Goal: Information Seeking & Learning: Learn about a topic

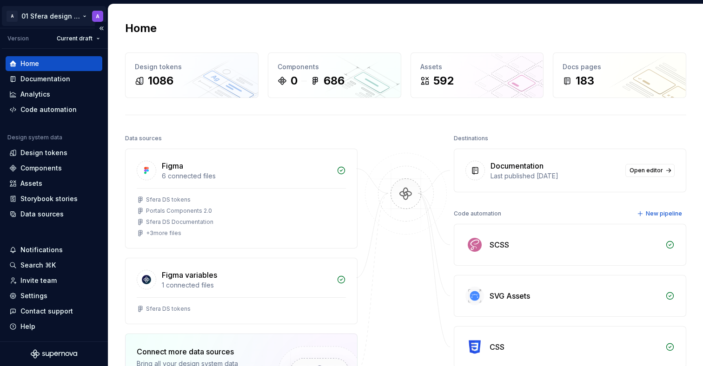
click at [54, 13] on html "A 01 Sfera design system A Version Current draft Home Documentation Analytics C…" at bounding box center [351, 183] width 703 height 366
click at [304, 23] on html "A 01 Sfera design system A Version Current draft Home Documentation Analytics C…" at bounding box center [351, 183] width 703 height 366
click at [51, 153] on div "Design tokens" at bounding box center [43, 152] width 47 height 9
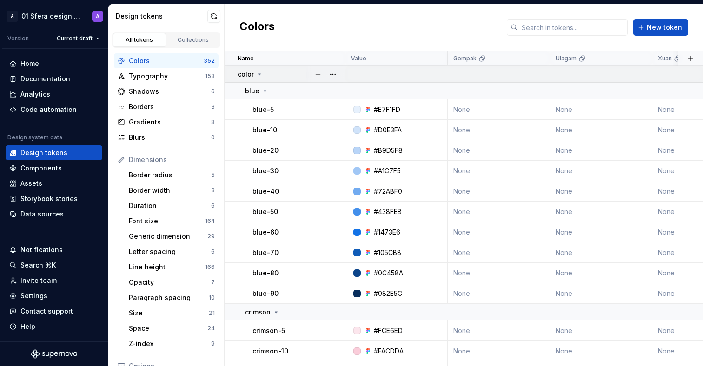
click at [256, 76] on icon at bounding box center [259, 74] width 7 height 7
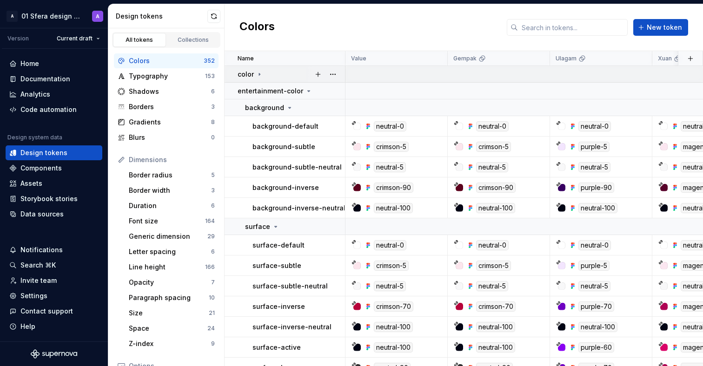
click at [263, 76] on div "color" at bounding box center [291, 74] width 107 height 9
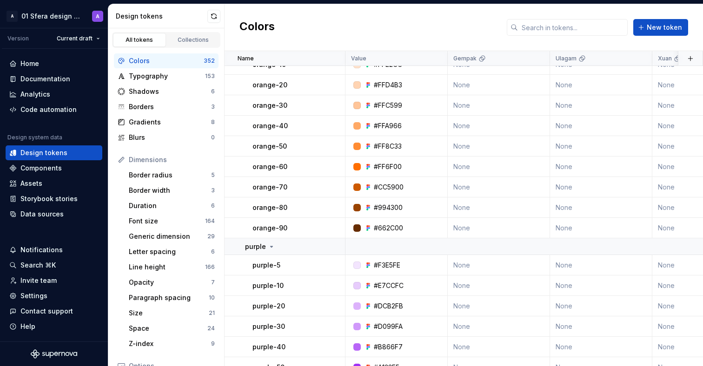
scroll to position [1433, 0]
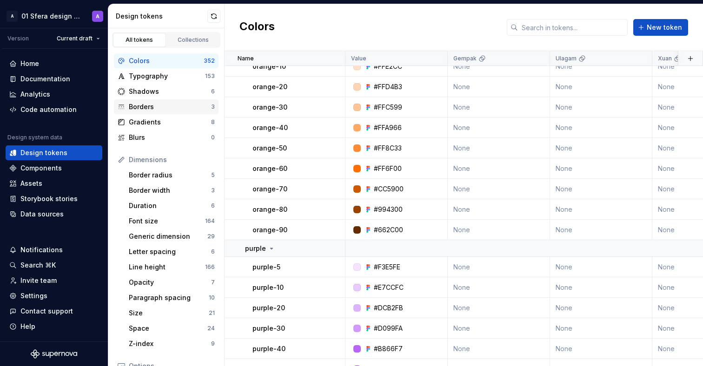
click at [169, 113] on div "Borders 3" at bounding box center [166, 106] width 105 height 15
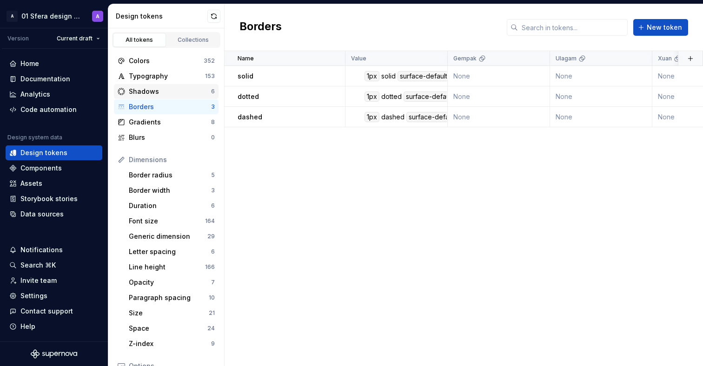
click at [134, 88] on div "Shadows" at bounding box center [170, 91] width 82 height 9
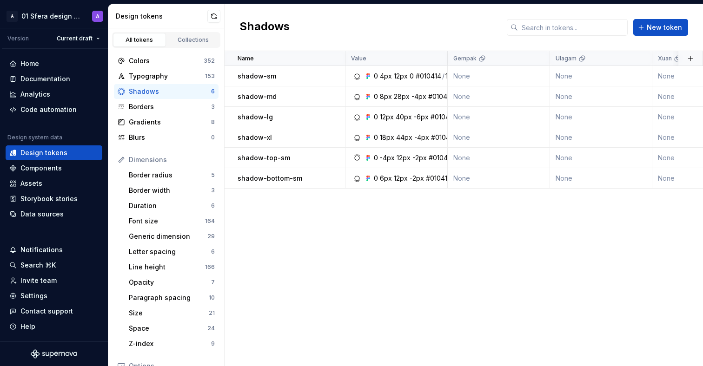
click at [401, 277] on div "Name Value Gempak Ulagam Xuan Stadium-Astro Awani Collection Token set Descript…" at bounding box center [464, 208] width 478 height 315
click at [59, 165] on div "Components" at bounding box center [40, 168] width 41 height 9
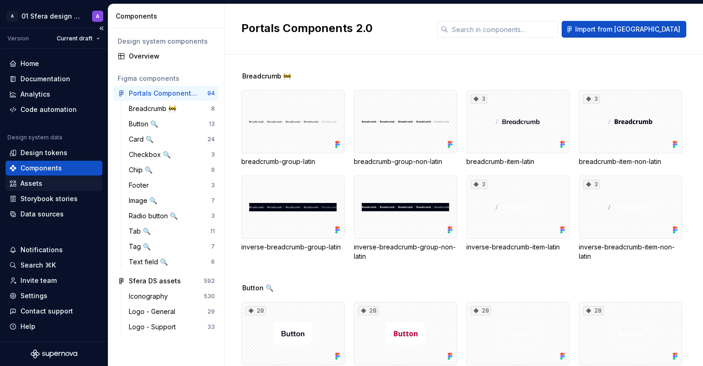
click at [63, 188] on div "Assets" at bounding box center [53, 183] width 89 height 9
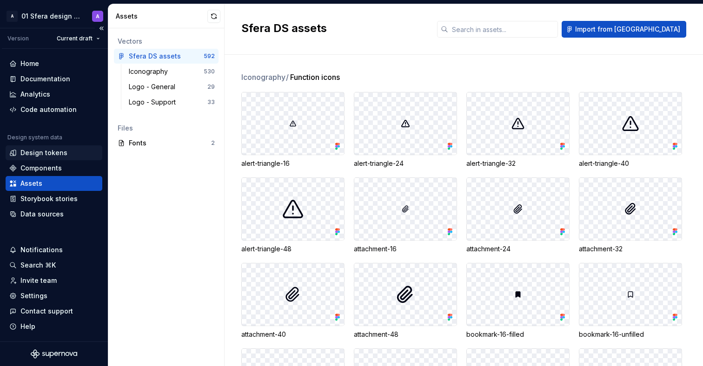
click at [57, 154] on div "Design tokens" at bounding box center [43, 152] width 47 height 9
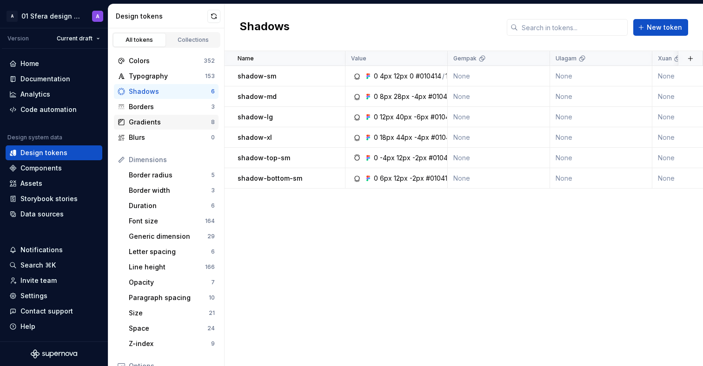
click at [174, 127] on div "Gradients 8" at bounding box center [166, 122] width 105 height 15
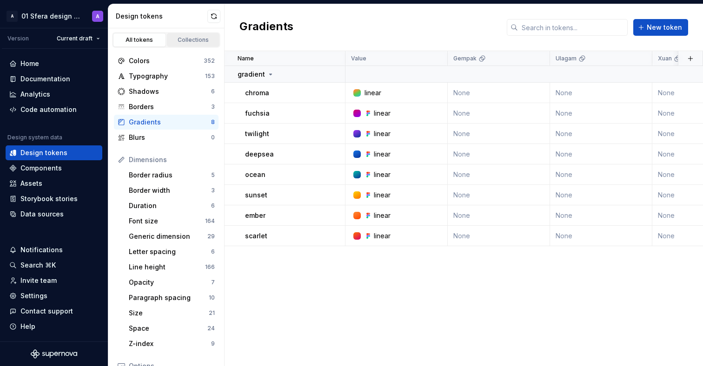
click at [177, 40] on div "Collections" at bounding box center [193, 39] width 46 height 7
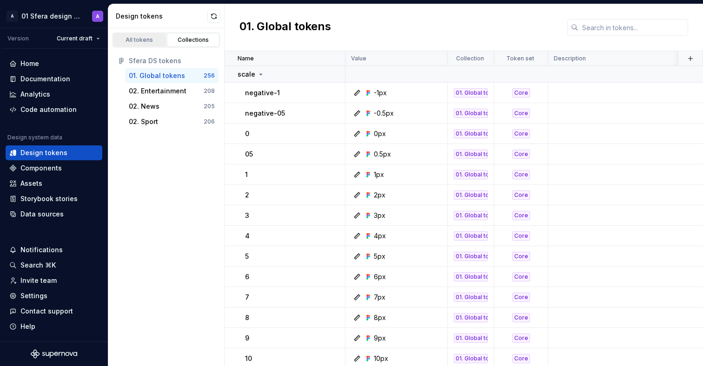
click at [129, 33] on link "All tokens" at bounding box center [139, 40] width 53 height 14
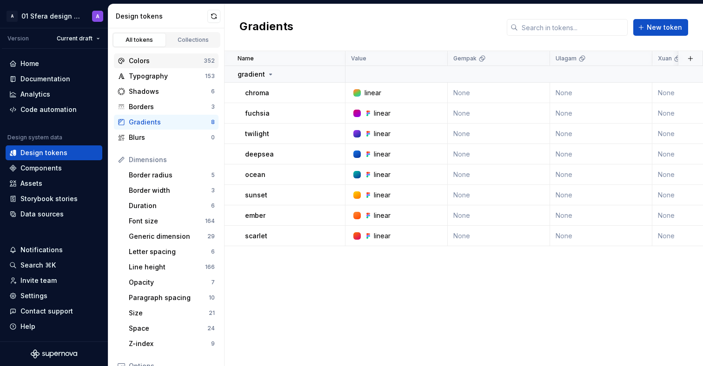
click at [124, 66] on div "Colors 352" at bounding box center [166, 60] width 105 height 15
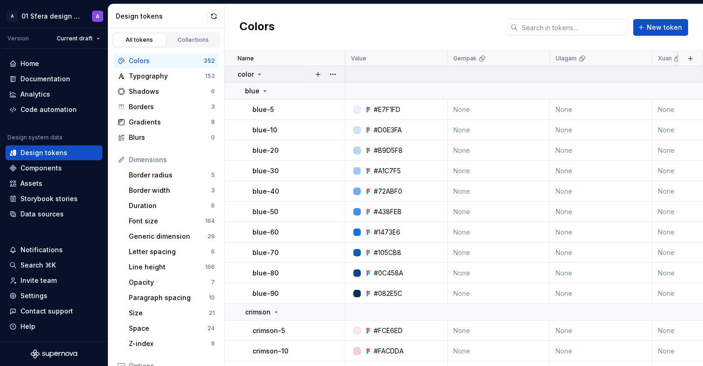
click at [248, 82] on td "color" at bounding box center [285, 74] width 121 height 17
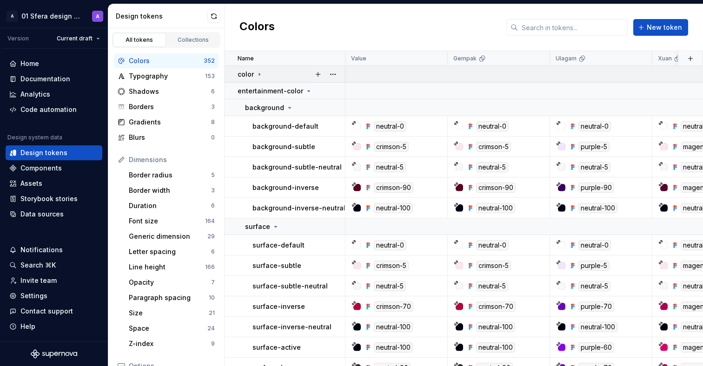
click at [249, 80] on td "color" at bounding box center [285, 74] width 121 height 17
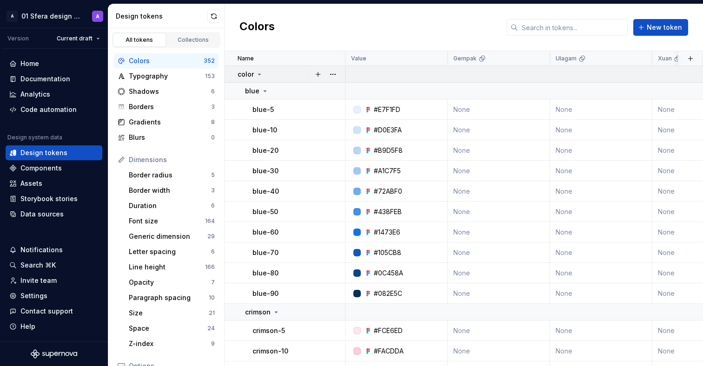
click at [250, 77] on p "color" at bounding box center [246, 74] width 16 height 9
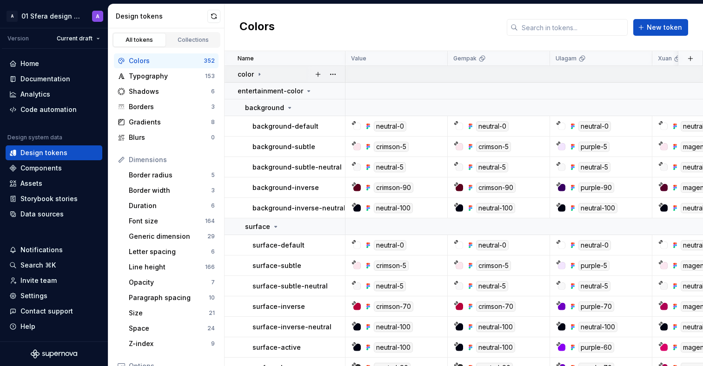
click at [251, 80] on td "color" at bounding box center [285, 74] width 121 height 17
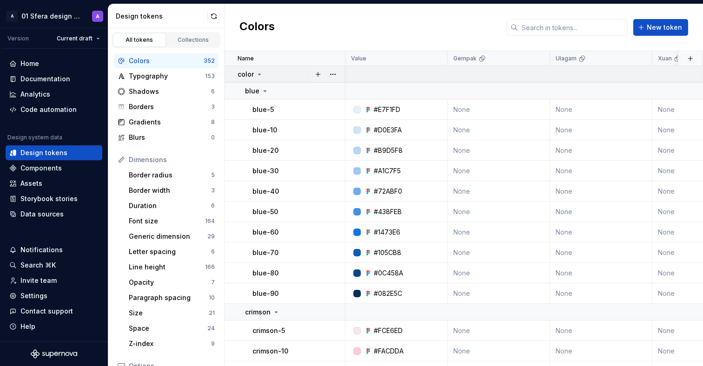
click at [252, 77] on p "color" at bounding box center [246, 74] width 16 height 9
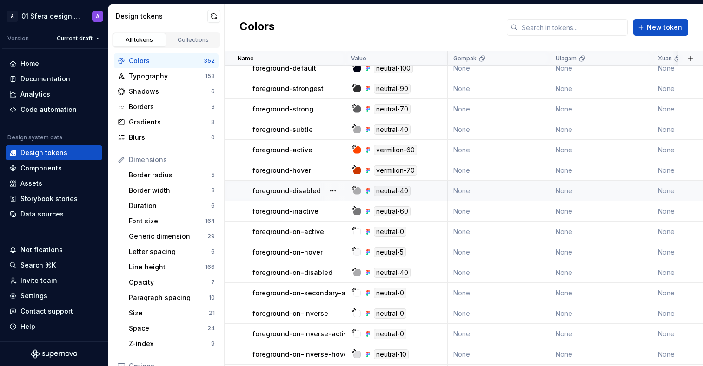
scroll to position [2862, 0]
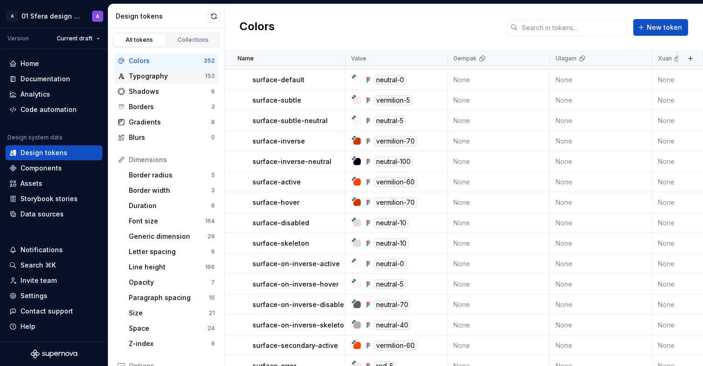
click at [178, 74] on div "Typography" at bounding box center [167, 76] width 76 height 9
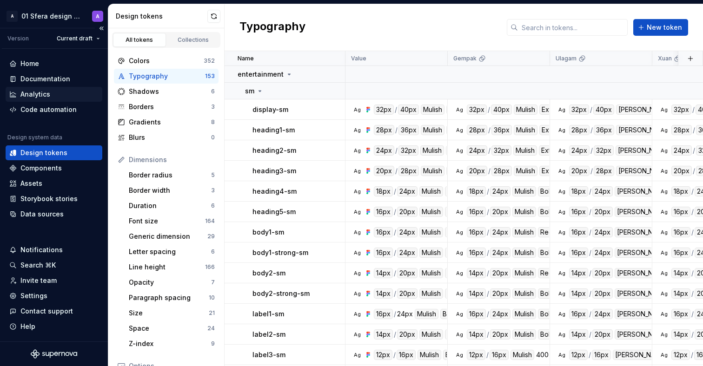
click at [63, 90] on div "Analytics" at bounding box center [53, 94] width 89 height 9
click at [61, 83] on div "Documentation" at bounding box center [45, 78] width 50 height 9
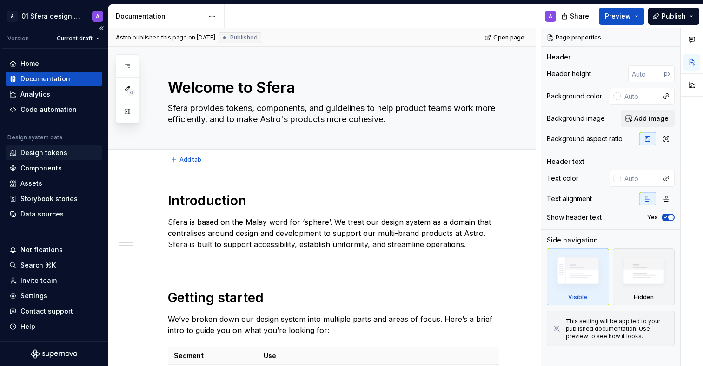
type textarea "*"
click at [68, 150] on div "Design tokens" at bounding box center [53, 152] width 89 height 9
